Goal: Check status: Check status

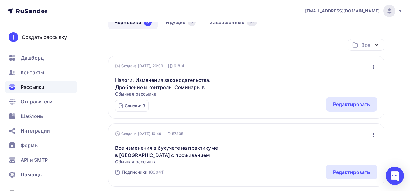
scroll to position [61, 0]
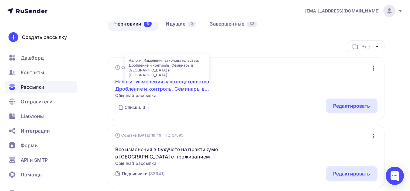
click at [164, 82] on link "Налоги. Изменения законодательства. Дробление и контроль. Семинары в [GEOGRAPHI…" at bounding box center [167, 85] width 104 height 15
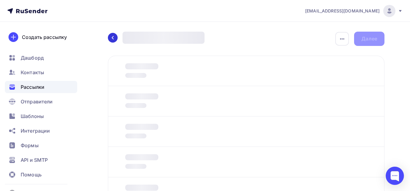
click at [112, 38] on icon at bounding box center [112, 37] width 5 height 5
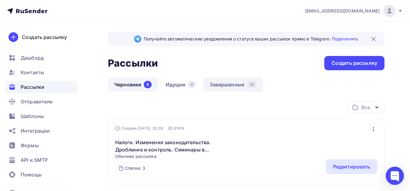
click at [232, 86] on link "Завершенные 32" at bounding box center [234, 85] width 60 height 14
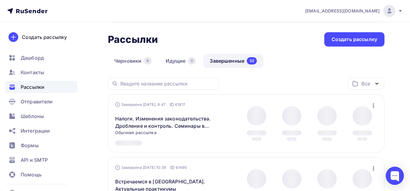
scroll to position [30, 0]
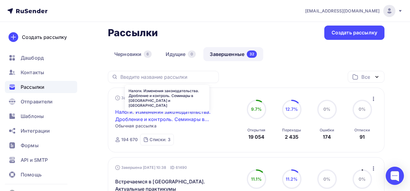
click at [175, 113] on link "Налоги. Изменения законодательства. Дробление и контроль. Семинары в [GEOGRAPHI…" at bounding box center [167, 115] width 104 height 15
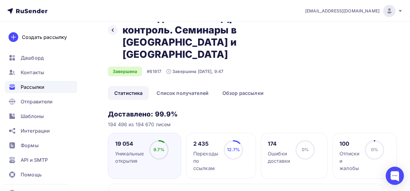
scroll to position [30, 0]
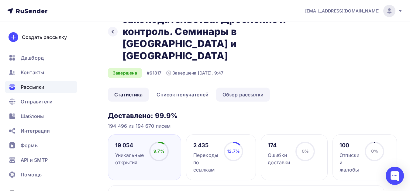
click at [241, 88] on link "Обзор рассылки" at bounding box center [243, 95] width 54 height 14
